Goal: Task Accomplishment & Management: Complete application form

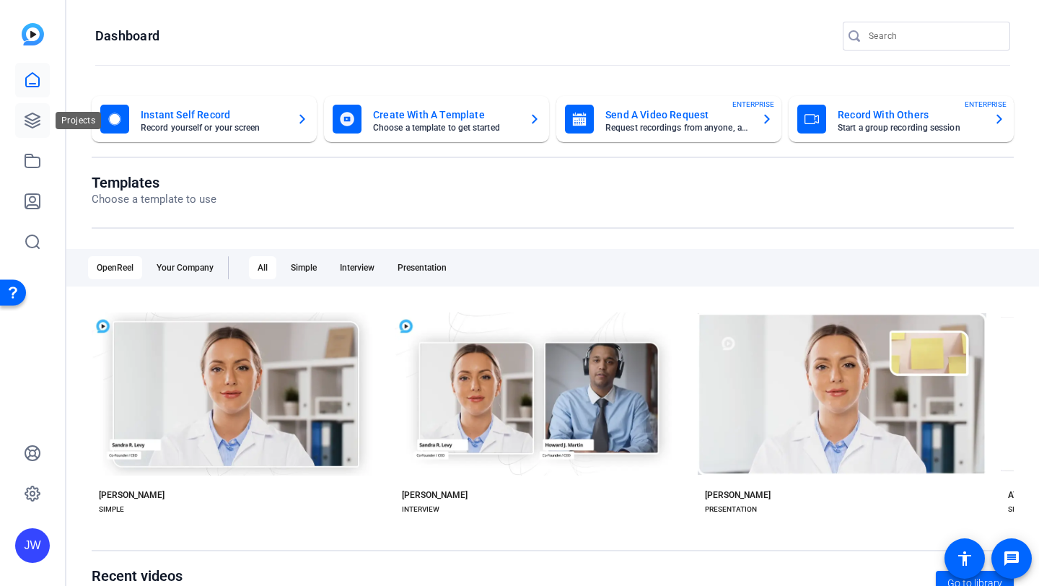
click at [32, 123] on icon at bounding box center [32, 120] width 17 height 17
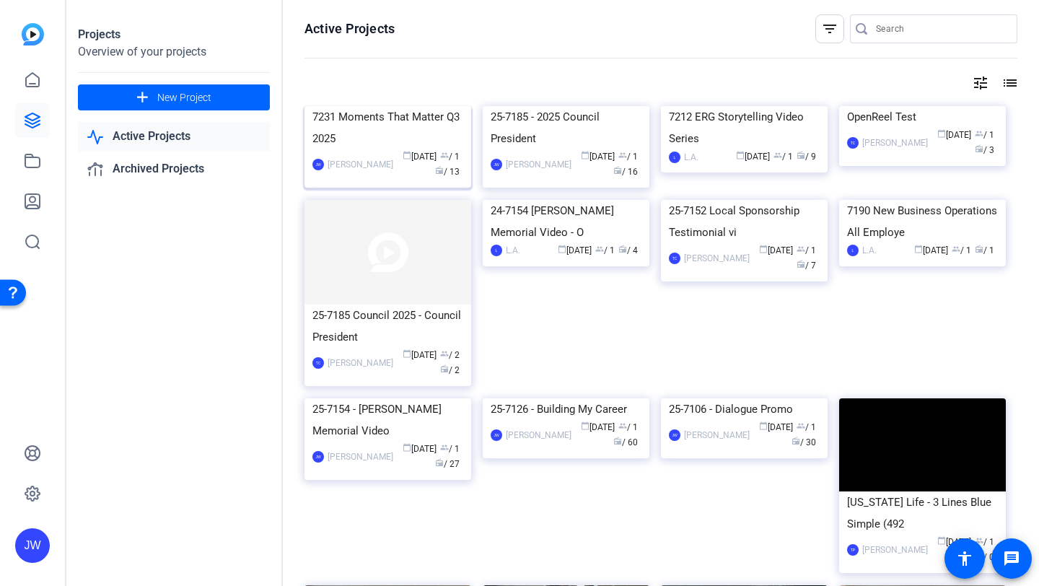
click at [389, 149] on div "7231 Moments That Matter Q3 2025" at bounding box center [387, 127] width 151 height 43
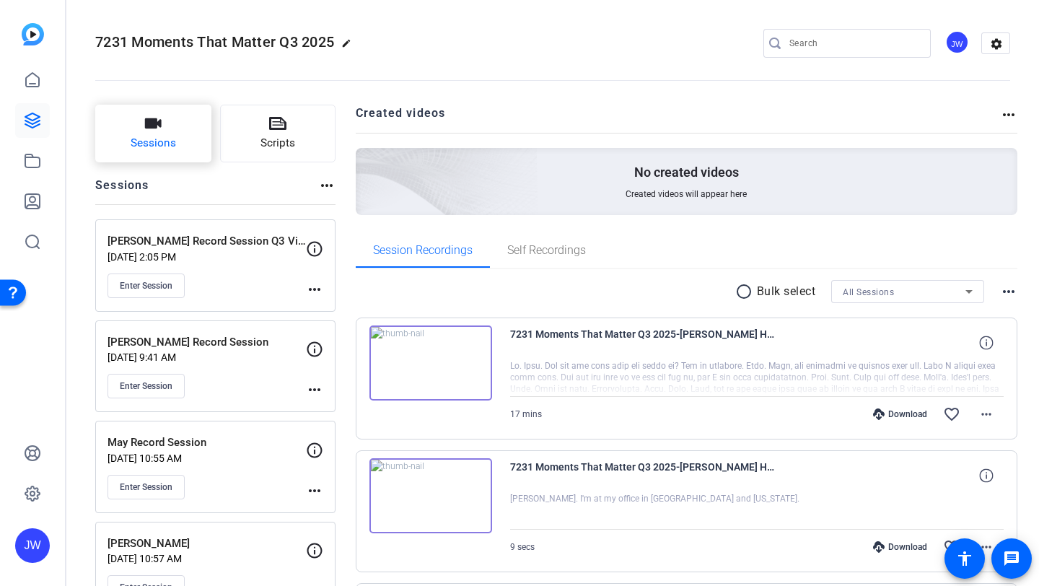
click at [149, 123] on icon "button" at bounding box center [153, 123] width 17 height 10
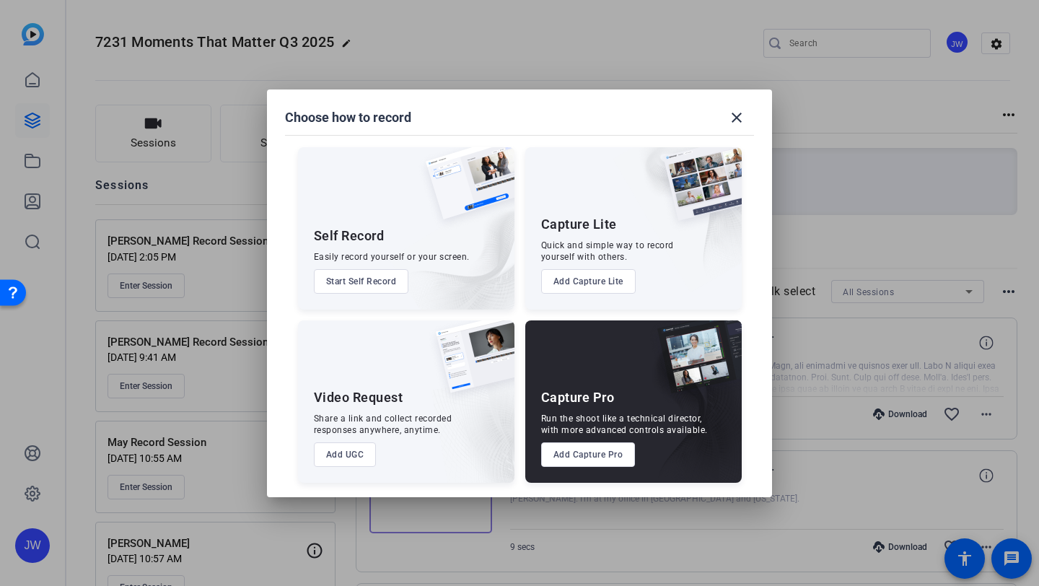
click at [589, 457] on button "Add Capture Pro" at bounding box center [588, 454] width 95 height 25
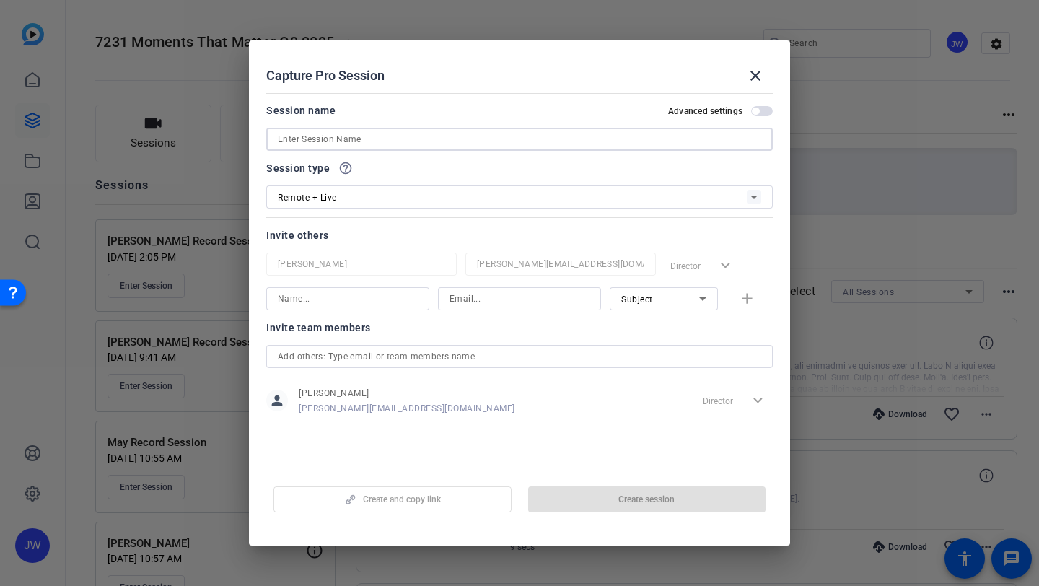
click at [338, 136] on input at bounding box center [519, 139] width 483 height 17
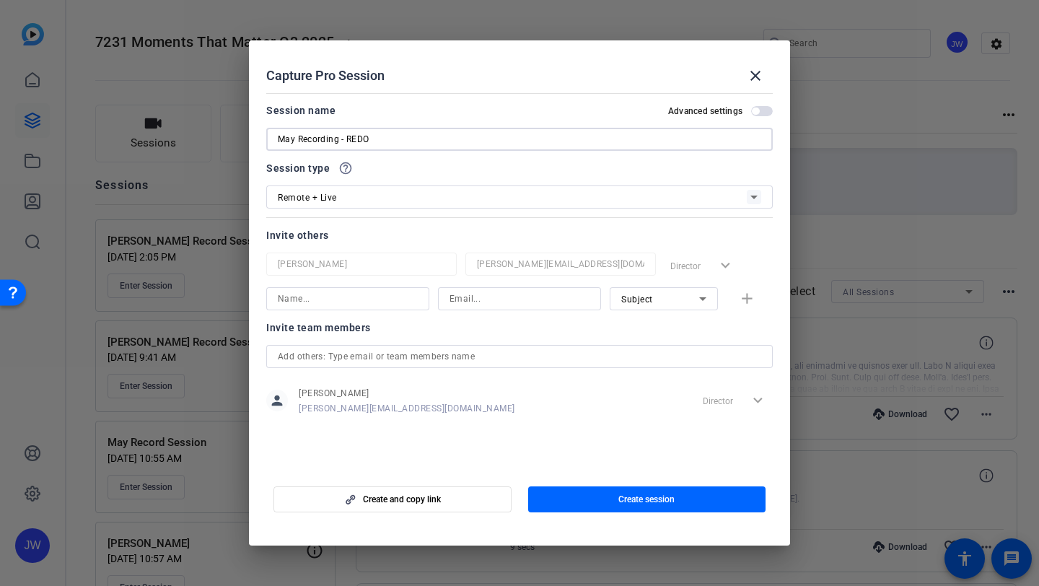
type input "May Recording - REDO"
click at [346, 294] on input at bounding box center [348, 298] width 140 height 17
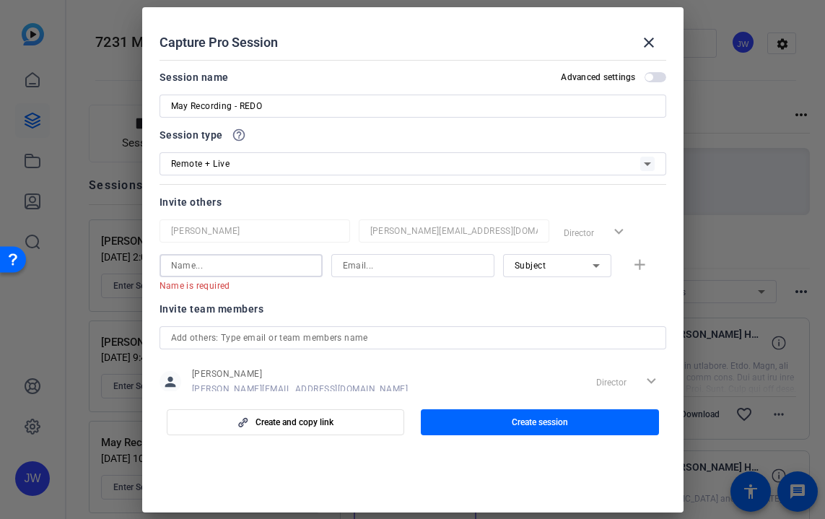
click at [380, 271] on input at bounding box center [413, 265] width 140 height 17
paste input ""Zaw, May P." <[EMAIL_ADDRESS][DOMAIN_NAME]>"
drag, startPoint x: 353, startPoint y: 265, endPoint x: 283, endPoint y: 265, distance: 70.0
click at [285, 265] on div "Name is required "Zaw, May P." <[EMAIL_ADDRESS][DOMAIN_NAME]> Subject add" at bounding box center [412, 273] width 507 height 38
click at [473, 263] on input "[EMAIL_ADDRESS][DOMAIN_NAME]>" at bounding box center [413, 265] width 140 height 17
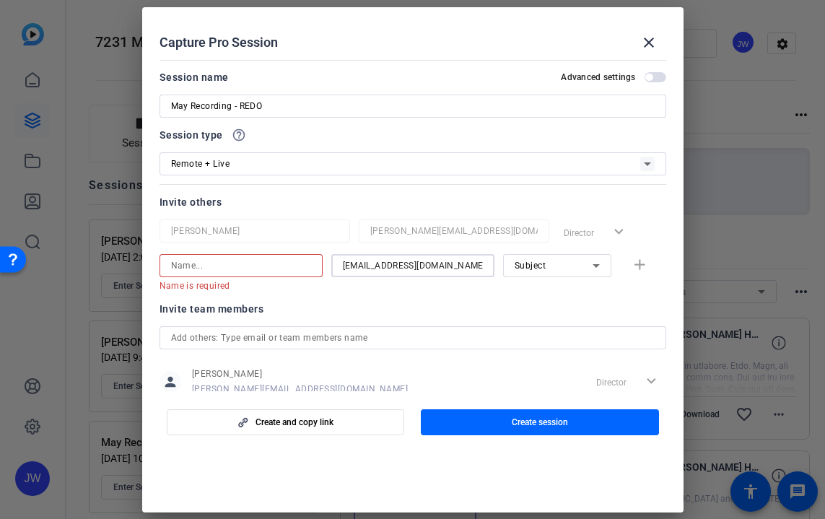
type input "[EMAIL_ADDRESS][DOMAIN_NAME]"
click at [177, 262] on input at bounding box center [241, 265] width 140 height 17
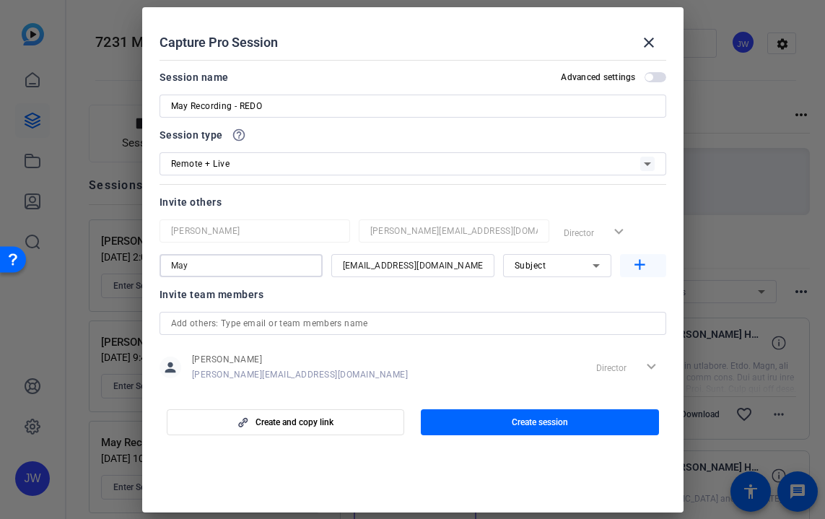
type input "May"
click at [636, 267] on mat-icon "add" at bounding box center [640, 265] width 18 height 18
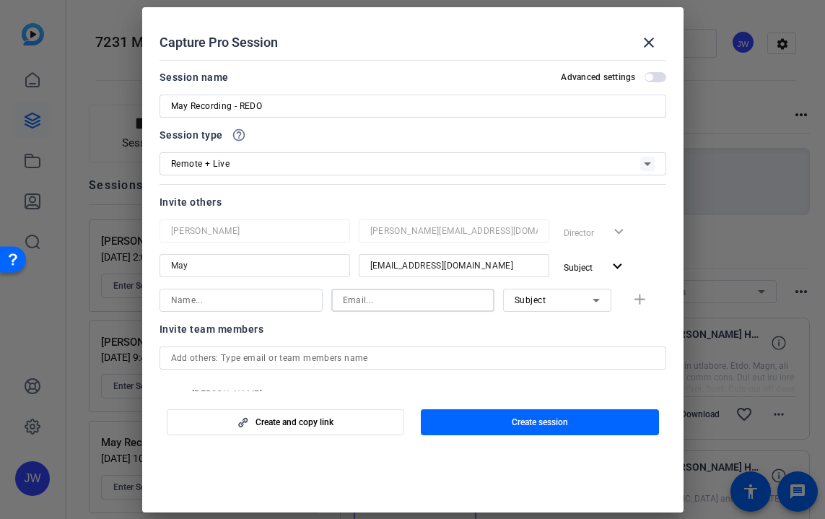
click at [377, 297] on input at bounding box center [413, 299] width 140 height 17
paste input ""[PERSON_NAME]" <[EMAIL_ADDRESS][DOMAIN_NAME]>"
drag, startPoint x: 352, startPoint y: 300, endPoint x: 229, endPoint y: 297, distance: 123.4
click at [229, 297] on div ""[PERSON_NAME]" <[EMAIL_ADDRESS][DOMAIN_NAME] Subject add" at bounding box center [412, 300] width 507 height 23
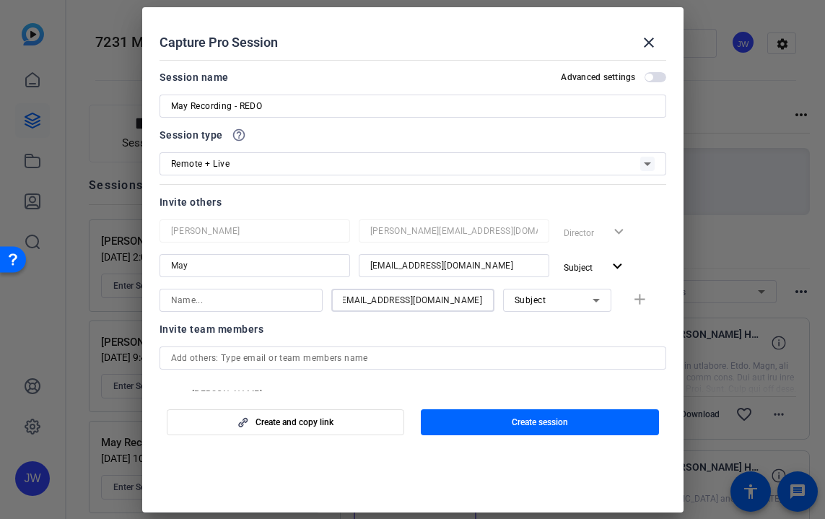
scroll to position [0, 0]
type input "[EMAIL_ADDRESS][DOMAIN_NAME]"
click at [530, 297] on span "Subject" at bounding box center [530, 300] width 32 height 10
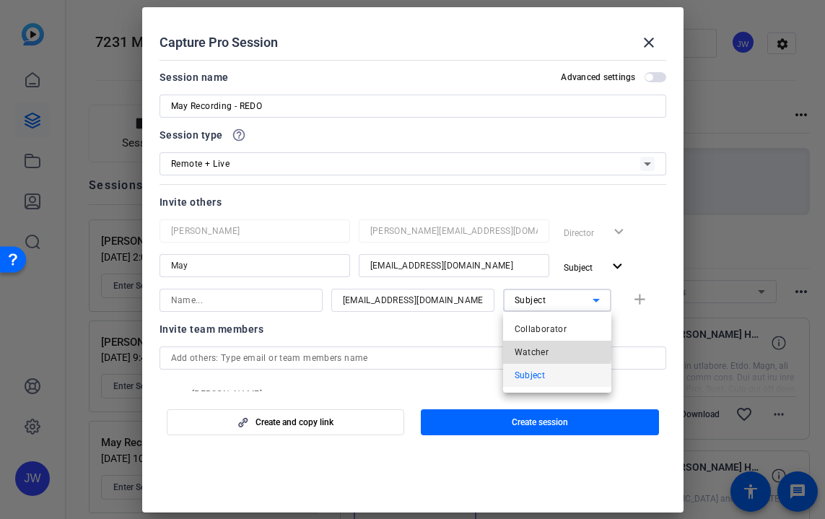
click at [538, 349] on span "Watcher" at bounding box center [531, 351] width 35 height 17
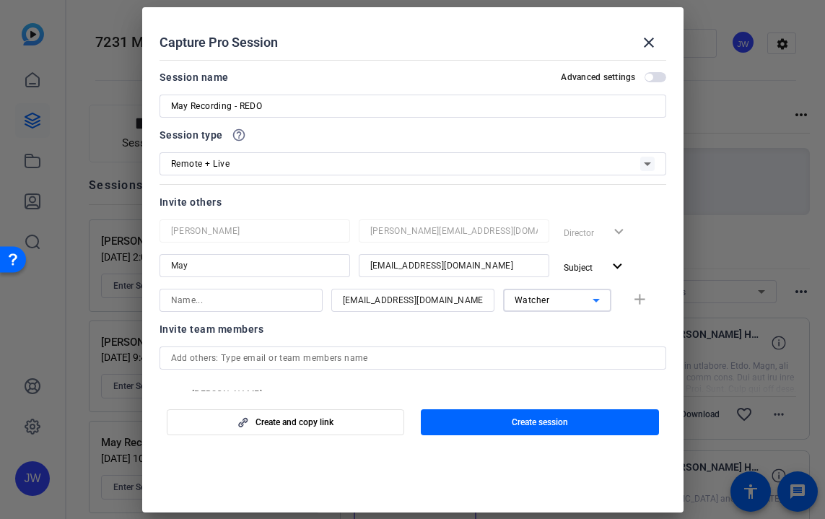
click at [219, 299] on input at bounding box center [241, 299] width 140 height 17
type input "[PERSON_NAME]"
click at [640, 300] on mat-icon "add" at bounding box center [640, 300] width 18 height 18
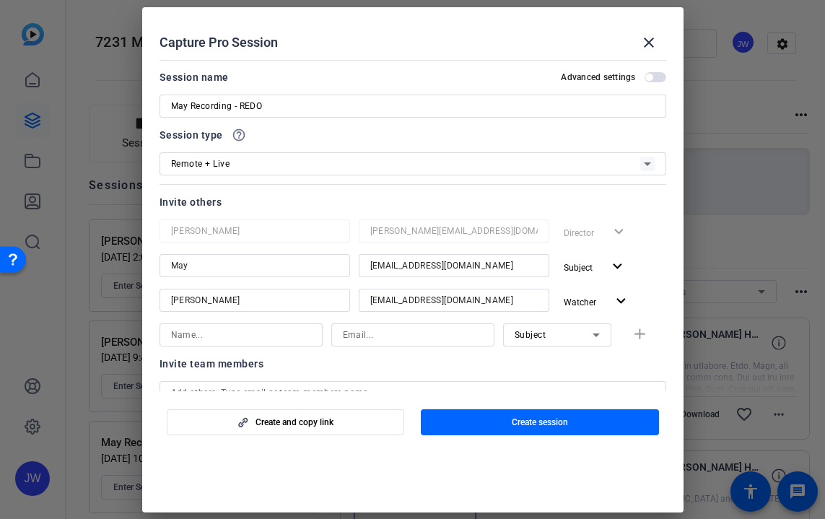
click at [266, 334] on input at bounding box center [241, 334] width 140 height 17
type input "[PERSON_NAME]"
click at [364, 333] on input at bounding box center [413, 334] width 140 height 17
paste input "[PERSON_NAME][EMAIL_ADDRESS][DOMAIN_NAME]"
drag, startPoint x: 405, startPoint y: 336, endPoint x: 173, endPoint y: 325, distance: 232.6
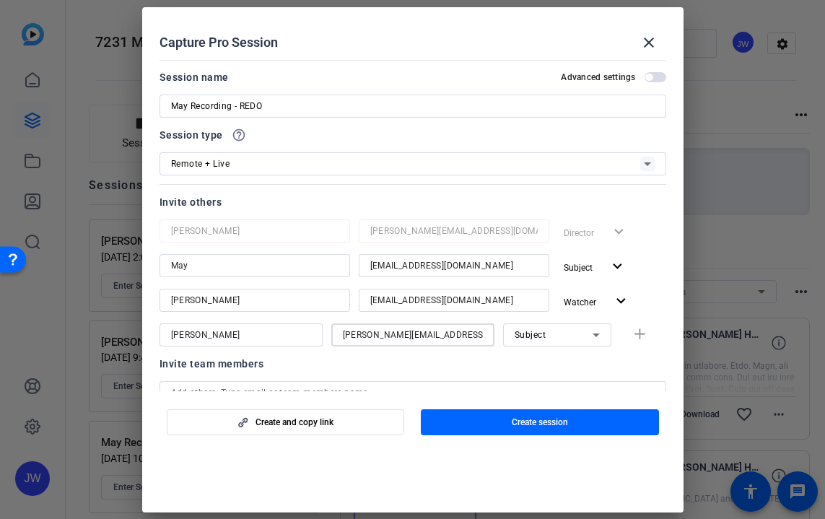
click at [173, 325] on div "[PERSON_NAME] [PERSON_NAME][EMAIL_ADDRESS][DOMAIN_NAME] Subject add" at bounding box center [412, 334] width 507 height 23
click at [532, 335] on span "Subject" at bounding box center [530, 335] width 32 height 10
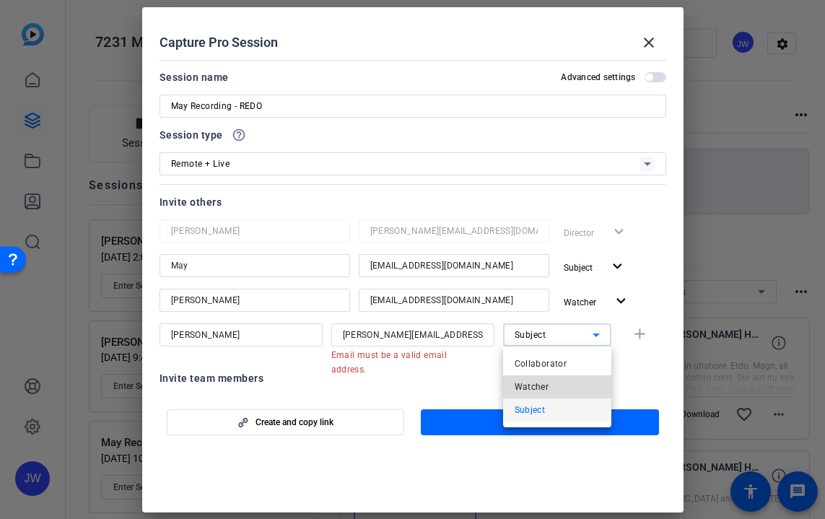
click at [532, 386] on span "Watcher" at bounding box center [531, 386] width 35 height 17
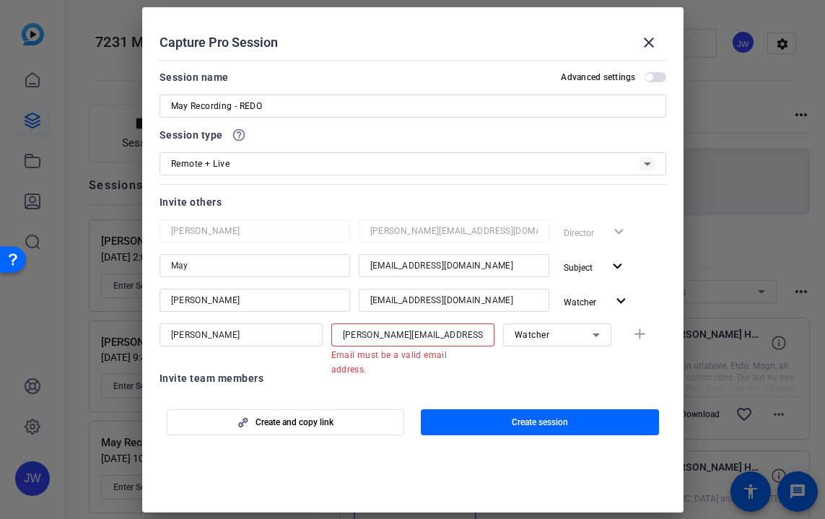
click at [341, 334] on div "[PERSON_NAME][EMAIL_ADDRESS][DOMAIN_NAME]" at bounding box center [412, 334] width 163 height 23
click at [344, 333] on input "[PERSON_NAME][EMAIL_ADDRESS][DOMAIN_NAME]" at bounding box center [413, 334] width 140 height 17
drag, startPoint x: 451, startPoint y: 330, endPoint x: 811, endPoint y: 315, distance: 360.4
click at [802, 317] on div "Choose how to record close Self Record Easily record yourself or your screen. S…" at bounding box center [412, 259] width 825 height 519
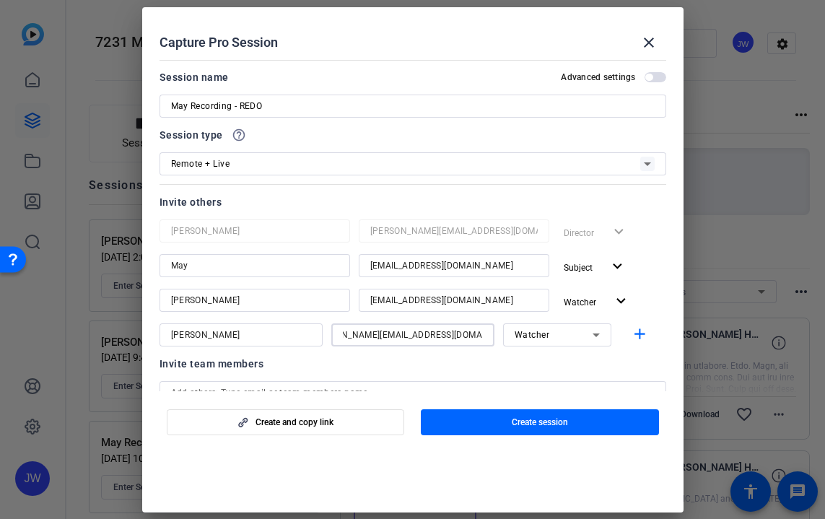
scroll to position [0, 30]
type input "[PERSON_NAME][EMAIL_ADDRESS][DOMAIN_NAME]"
click at [643, 334] on mat-icon "add" at bounding box center [640, 334] width 18 height 18
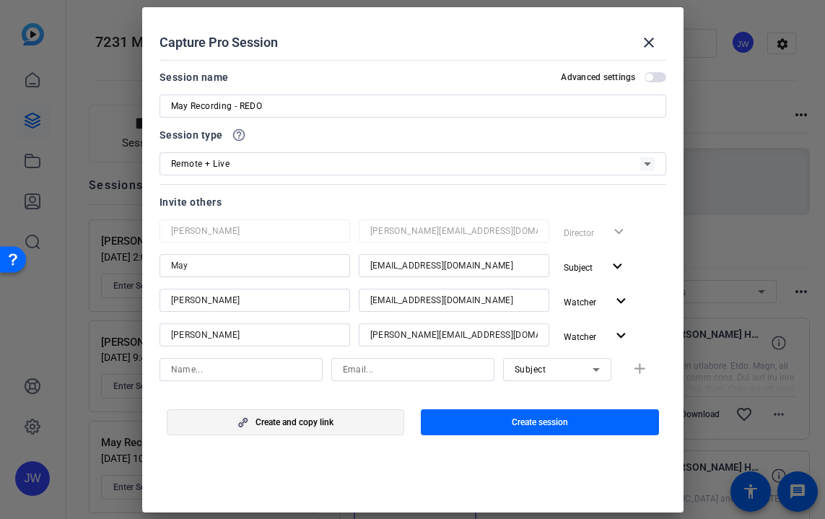
click at [273, 423] on span "Create and copy link" at bounding box center [294, 422] width 78 height 12
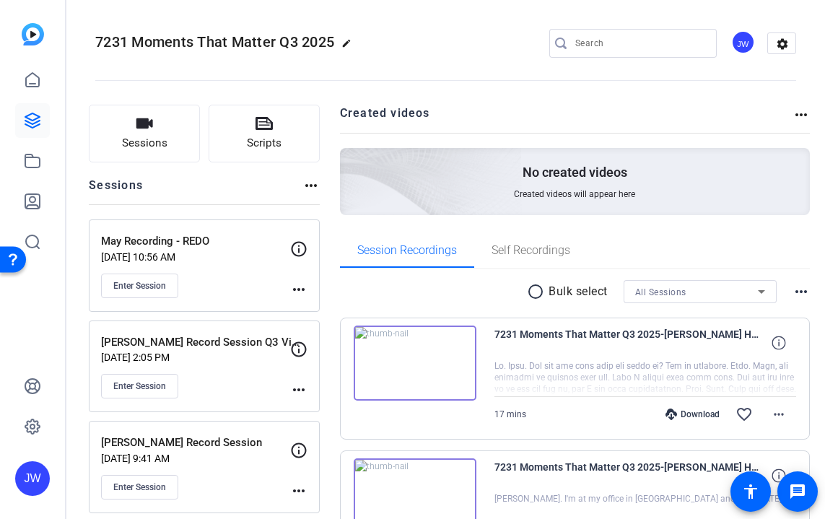
click at [307, 286] on mat-icon "more_horiz" at bounding box center [298, 289] width 17 height 17
click at [332, 311] on span "Edit Session" at bounding box center [350, 310] width 66 height 17
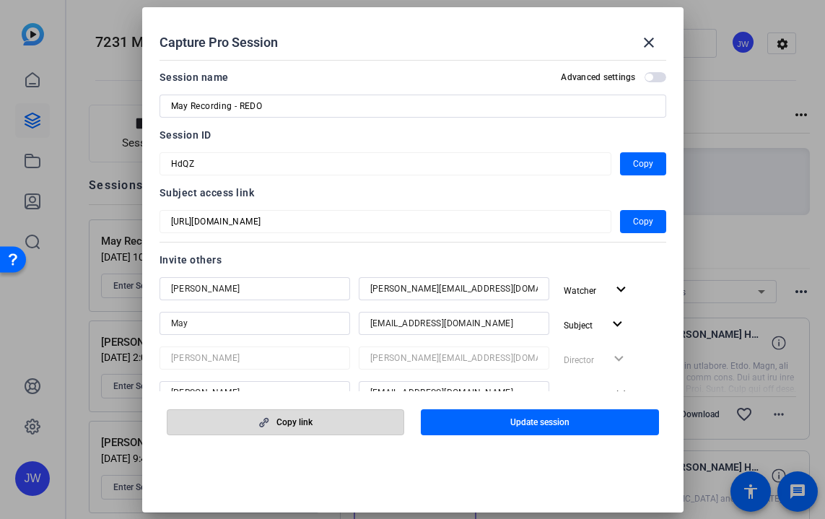
click at [289, 432] on span "button" at bounding box center [285, 422] width 237 height 35
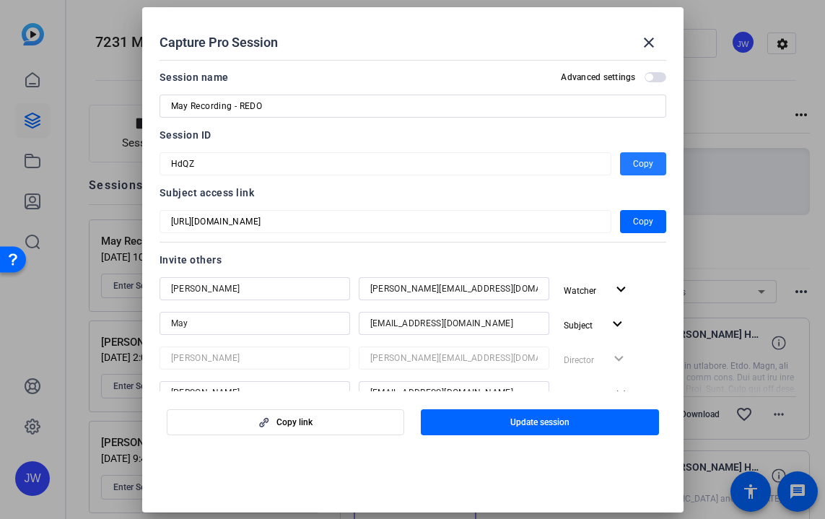
click at [648, 166] on span "Copy" at bounding box center [643, 163] width 20 height 17
click at [642, 45] on mat-icon "close" at bounding box center [648, 42] width 17 height 17
